Goal: Ask a question

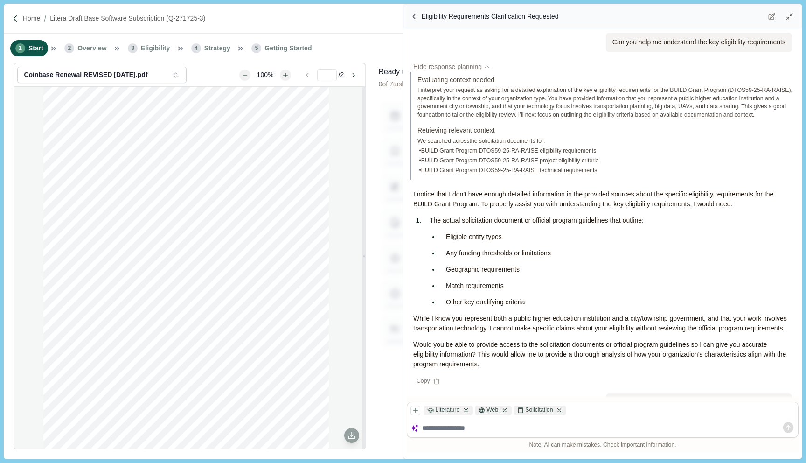
scroll to position [436, 0]
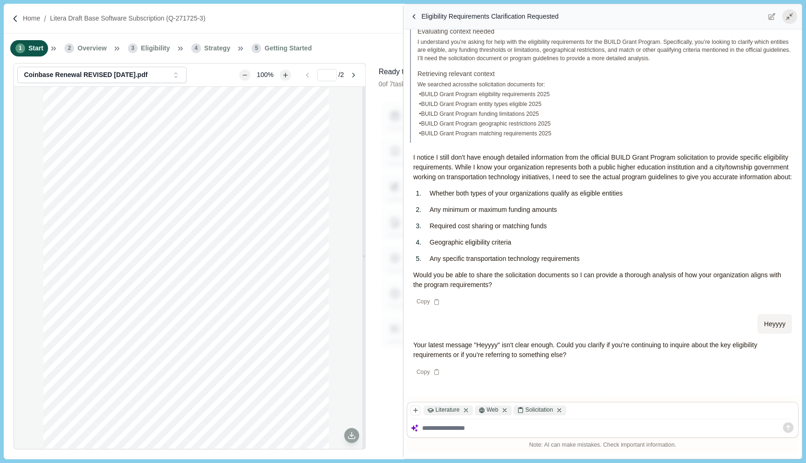
click at [789, 16] on icon at bounding box center [789, 17] width 8 height 8
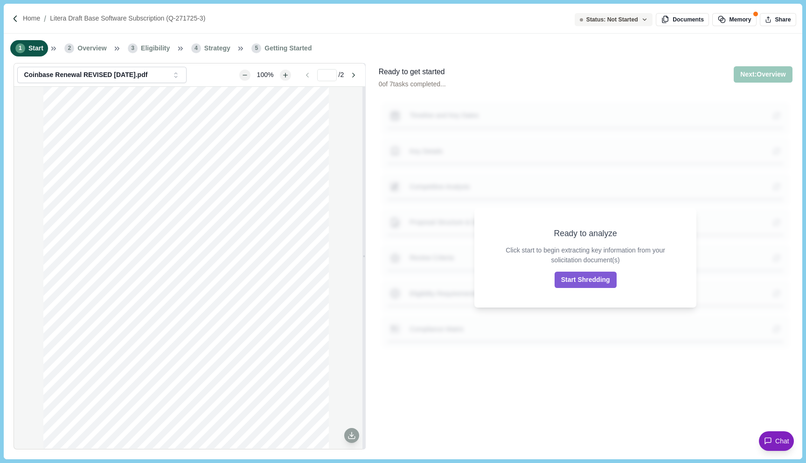
click at [784, 443] on span "Chat" at bounding box center [782, 441] width 14 height 10
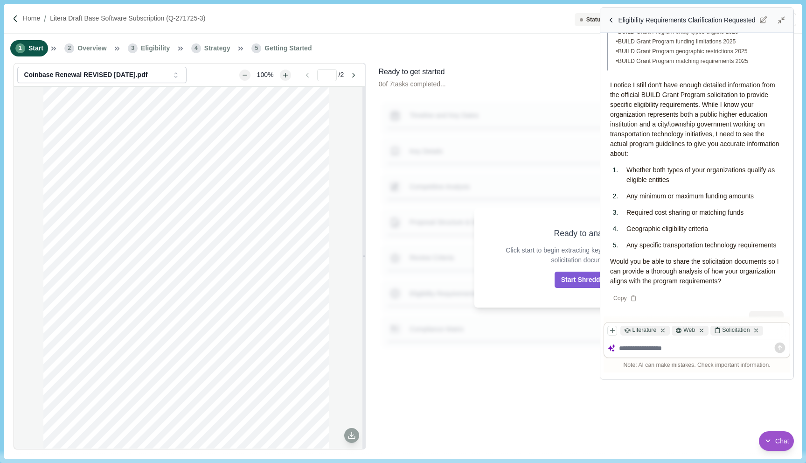
scroll to position [699, 0]
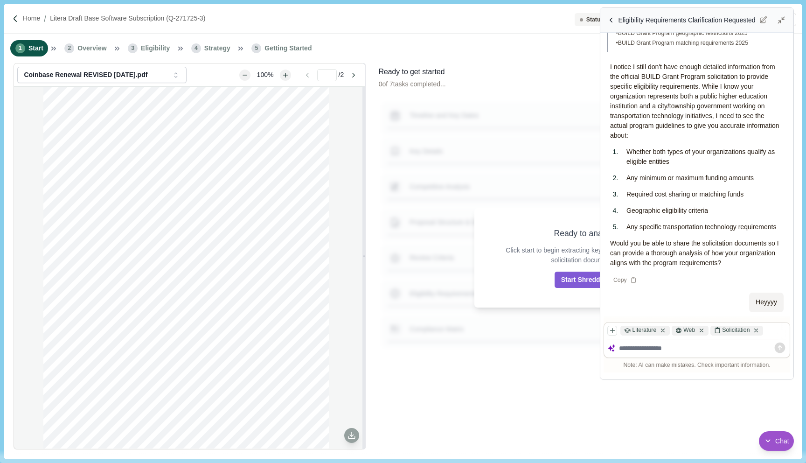
drag, startPoint x: 400, startPoint y: 423, endPoint x: 616, endPoint y: 381, distance: 220.6
click at [610, 379] on div "Resize chat window" at bounding box center [605, 374] width 10 height 10
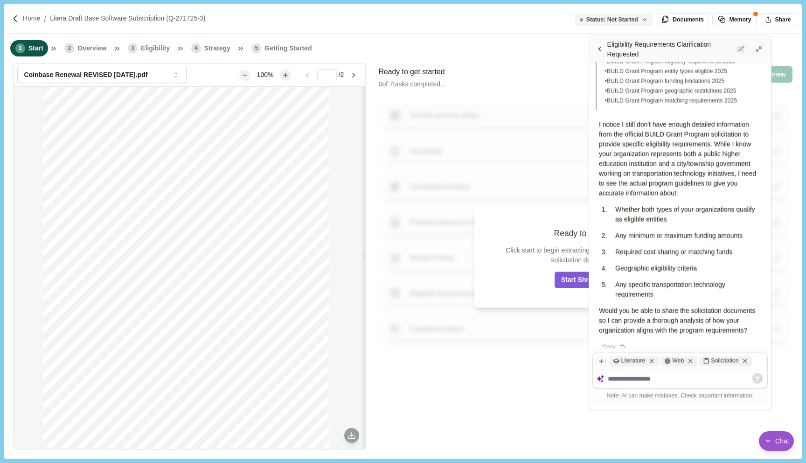
click at [669, 58] on div "Eligibility Requirements Clarification Requested" at bounding box center [670, 49] width 126 height 20
click at [772, 441] on div "Chat" at bounding box center [776, 441] width 25 height 10
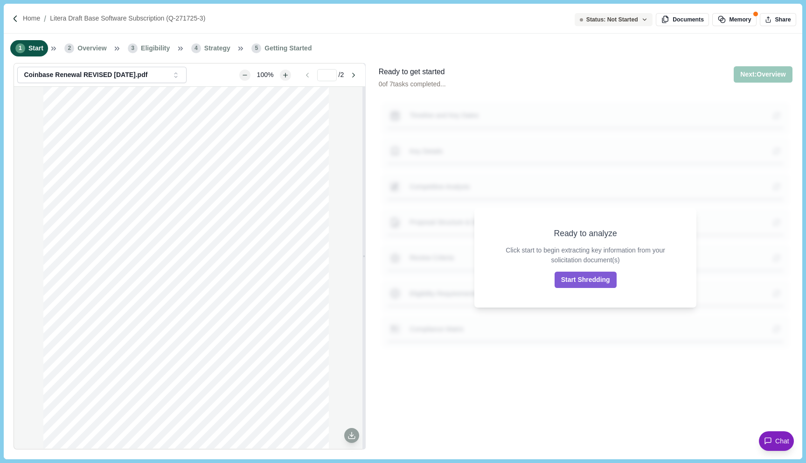
click at [772, 441] on div "Chat" at bounding box center [776, 441] width 25 height 10
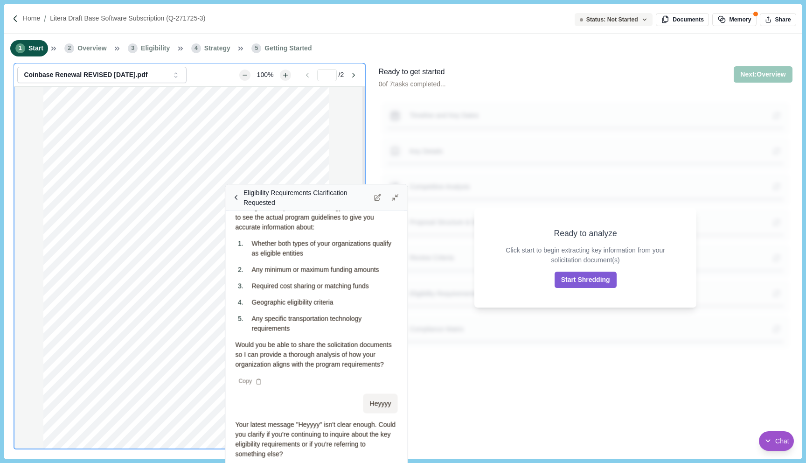
click at [293, 196] on div "Eligibility Requirements Clarification Requested" at bounding box center [306, 197] width 126 height 20
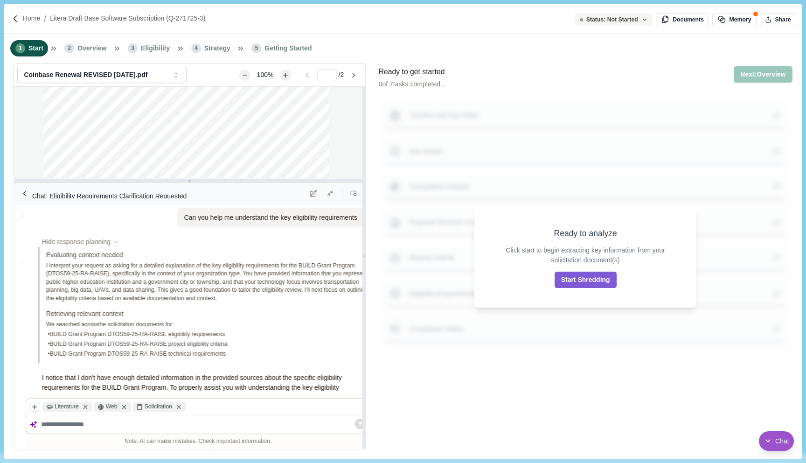
scroll to position [640, 0]
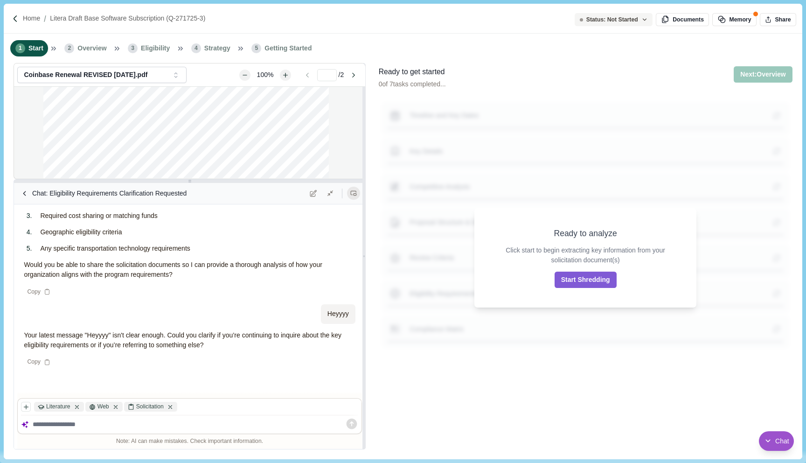
click at [351, 191] on icon at bounding box center [353, 193] width 7 height 7
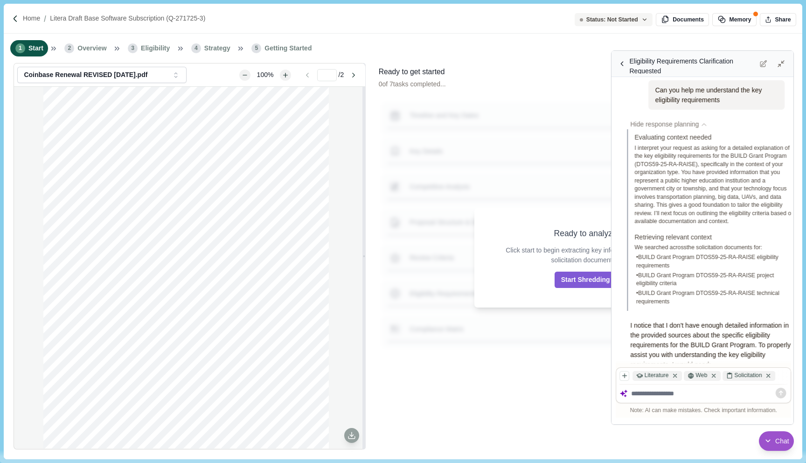
scroll to position [840, 0]
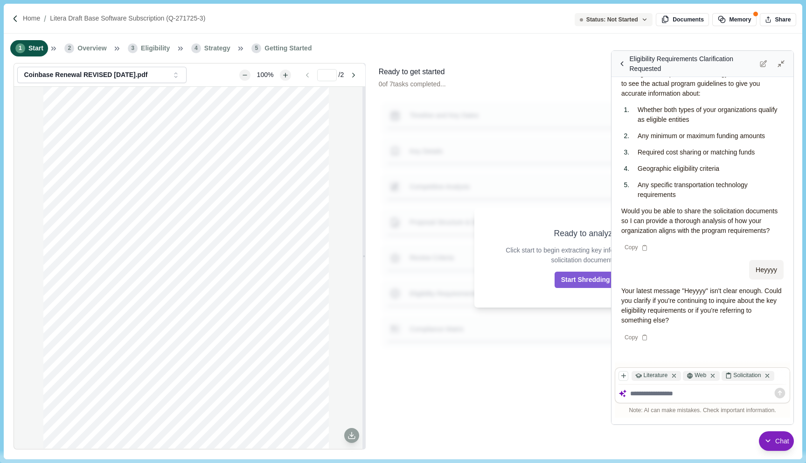
click at [781, 443] on span "Chat" at bounding box center [782, 441] width 14 height 10
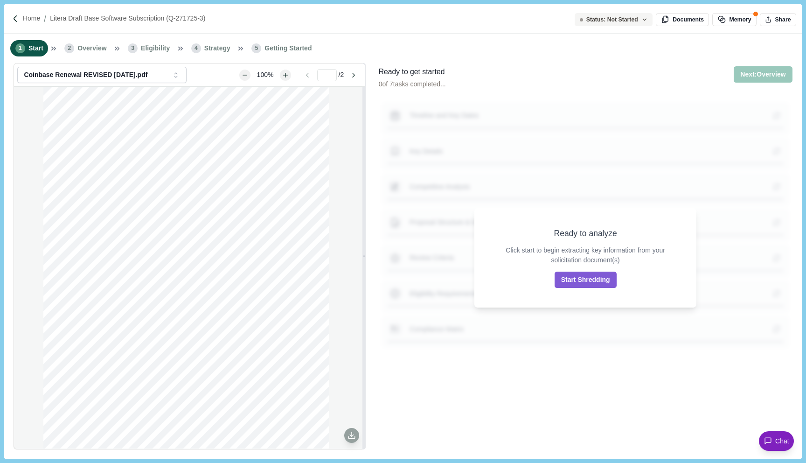
click at [781, 443] on span "Chat" at bounding box center [782, 441] width 14 height 10
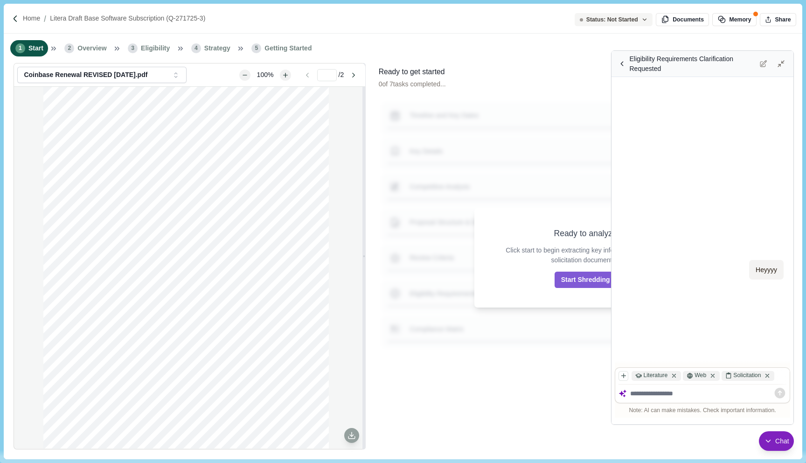
click at [781, 443] on span "Chat" at bounding box center [782, 441] width 14 height 10
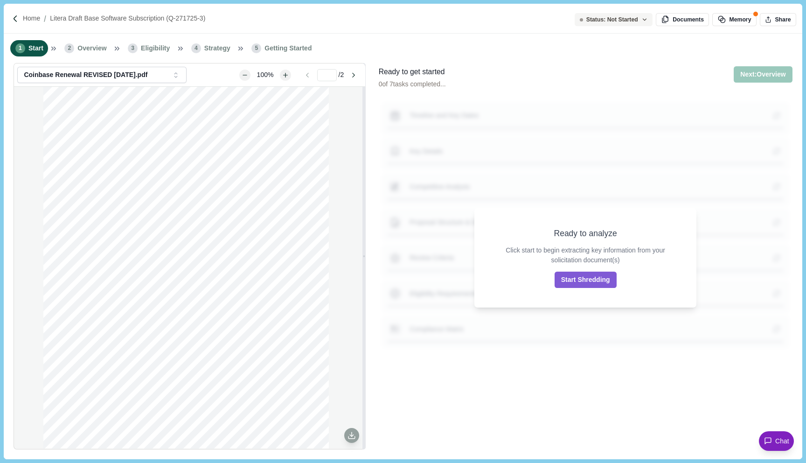
click at [781, 443] on span "Chat" at bounding box center [782, 441] width 14 height 10
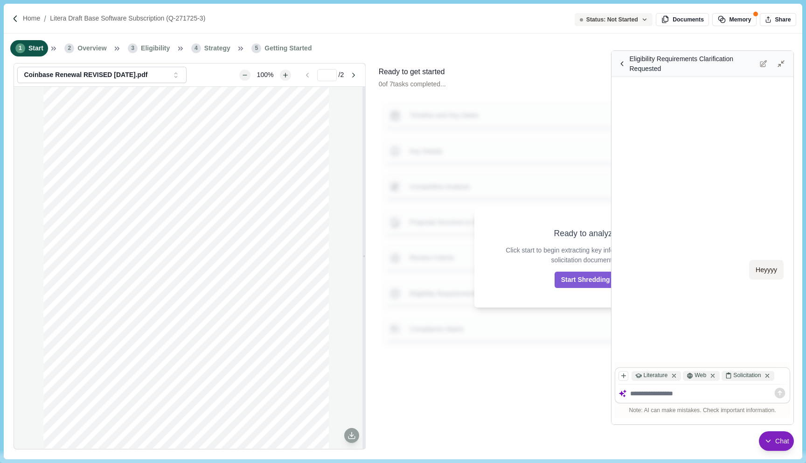
click at [781, 443] on span "Chat" at bounding box center [782, 441] width 14 height 10
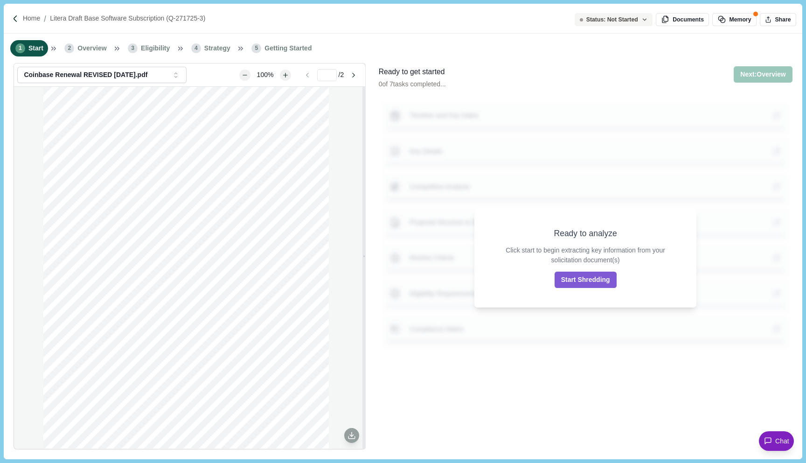
click at [781, 443] on span "Chat" at bounding box center [782, 441] width 14 height 10
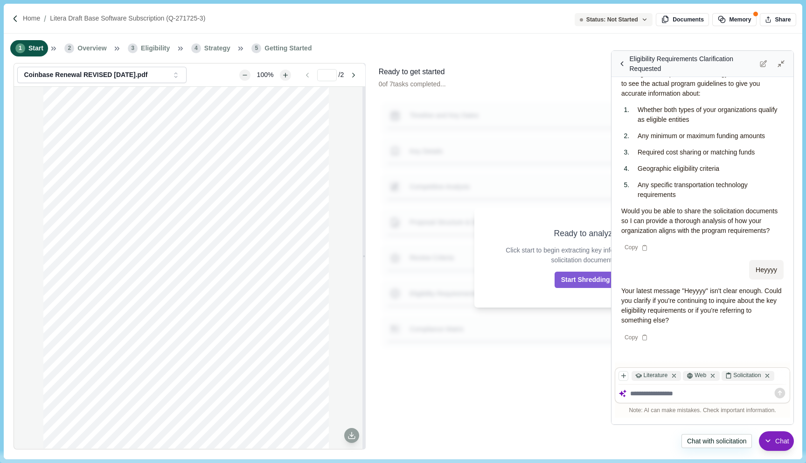
click at [780, 445] on span "Chat" at bounding box center [782, 441] width 14 height 10
